Goal: Find specific page/section: Find specific page/section

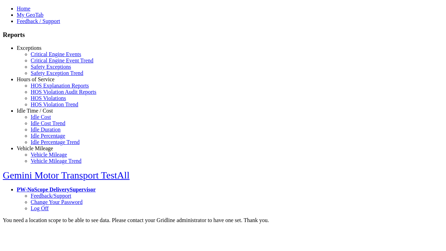
click at [40, 51] on link "Exceptions" at bounding box center [29, 48] width 25 height 6
click at [45, 70] on link "Safety Exceptions" at bounding box center [51, 67] width 40 height 6
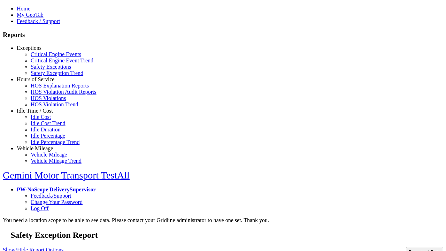
type input "**********"
